Goal: Find specific page/section: Find specific page/section

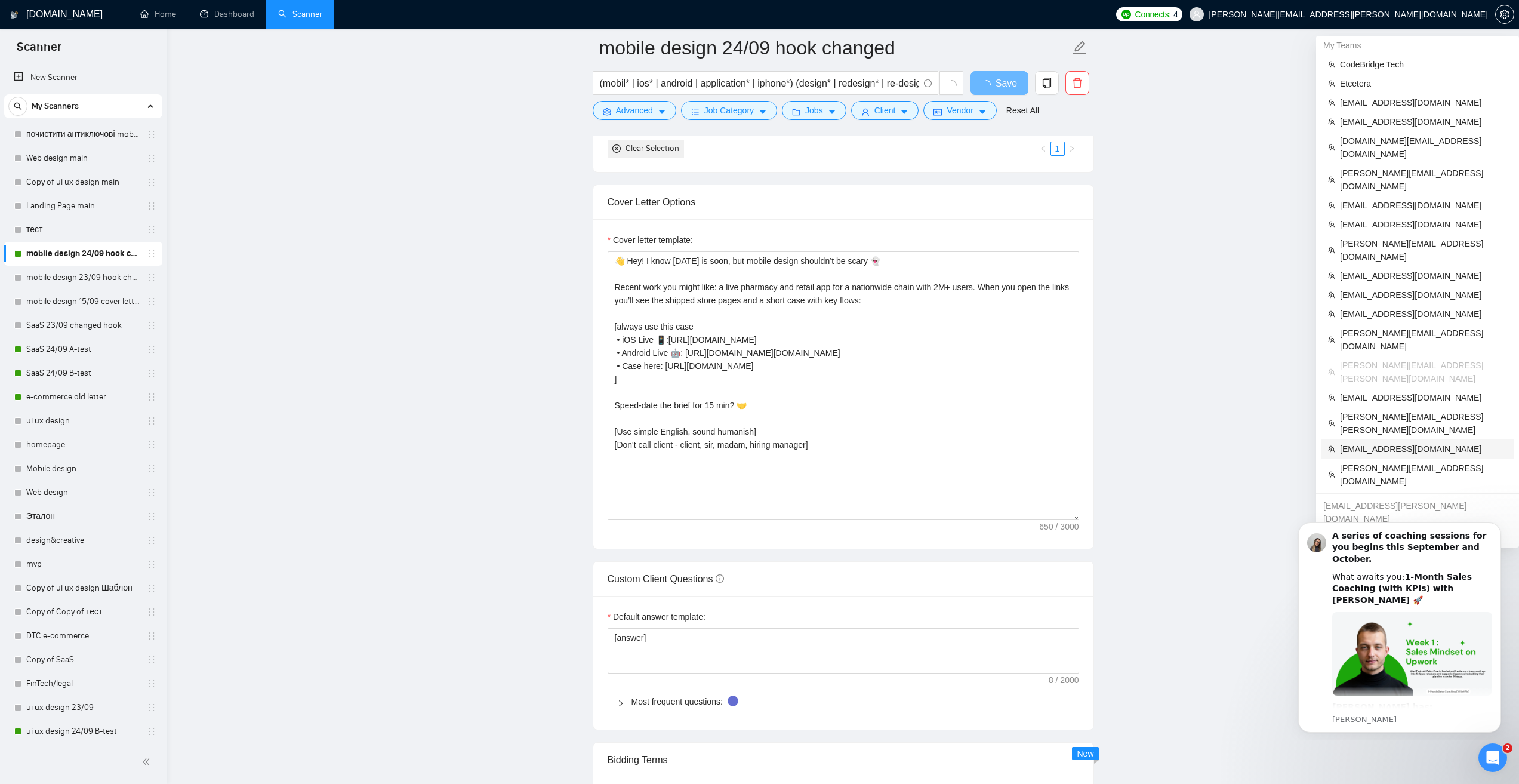
click at [1361, 442] on span "[EMAIL_ADDRESS][DOMAIN_NAME]" at bounding box center [1424, 449] width 167 height 13
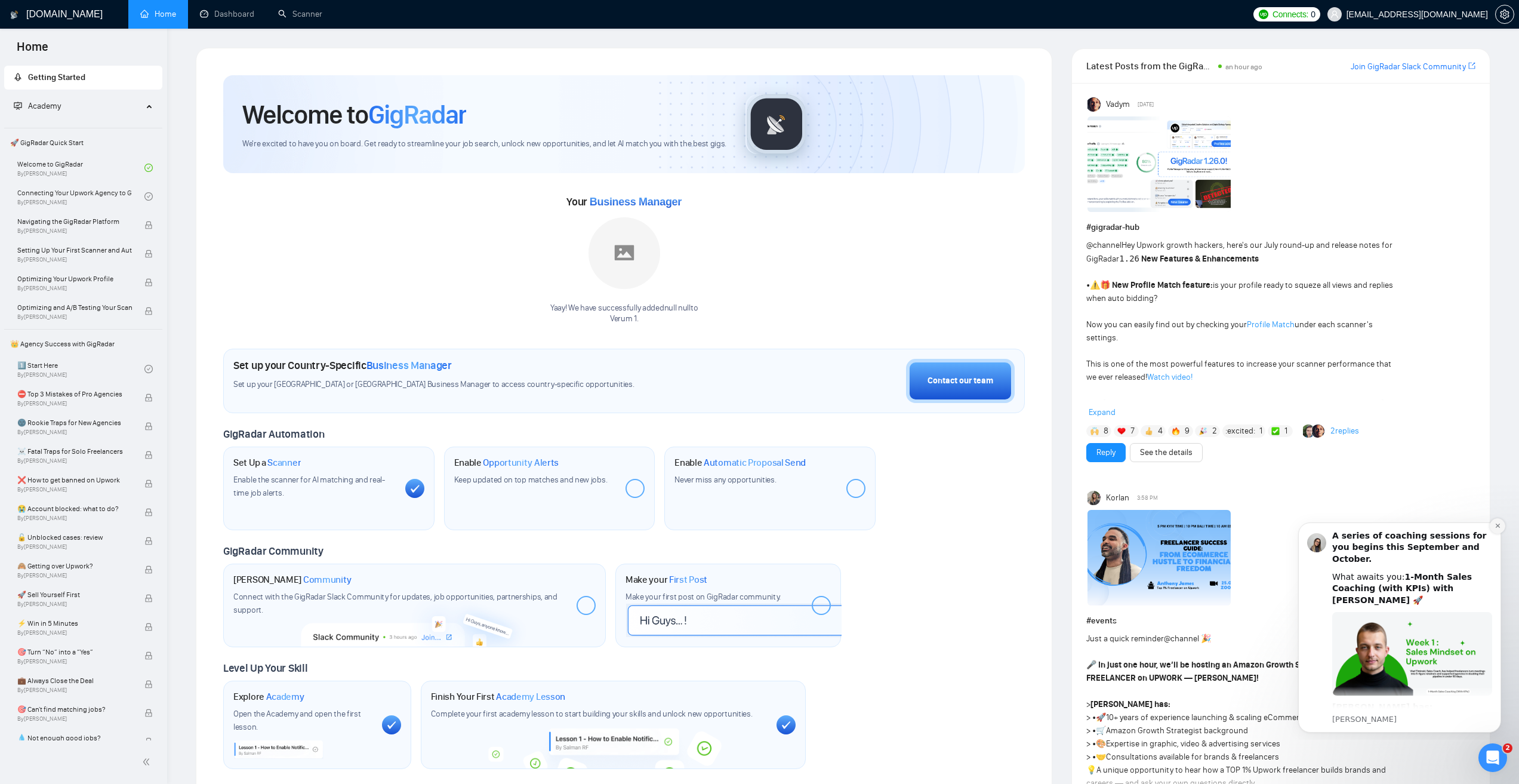
click at [1495, 527] on icon "Dismiss notification" at bounding box center [1497, 525] width 6 height 6
